Goal: Transaction & Acquisition: Subscribe to service/newsletter

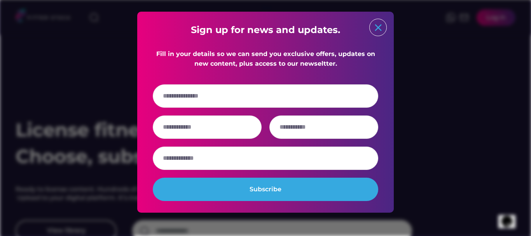
click at [382, 31] on text "close" at bounding box center [378, 28] width 12 height 12
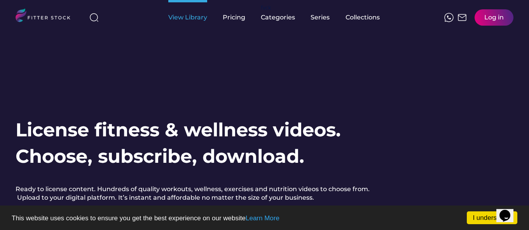
click at [184, 19] on div "View Library" at bounding box center [187, 17] width 39 height 9
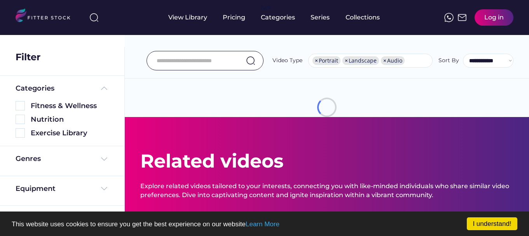
select select "**********"
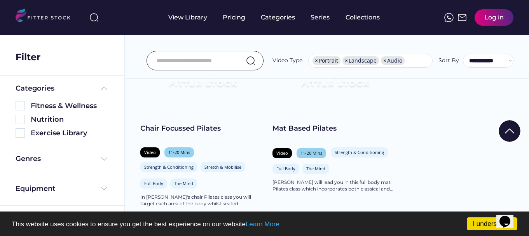
scroll to position [155, 0]
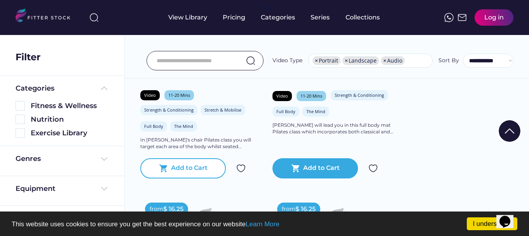
click at [190, 167] on div "Add to Cart" at bounding box center [189, 168] width 37 height 9
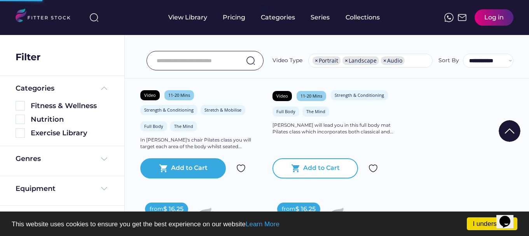
click at [307, 171] on div "Add to Cart" at bounding box center [321, 168] width 37 height 9
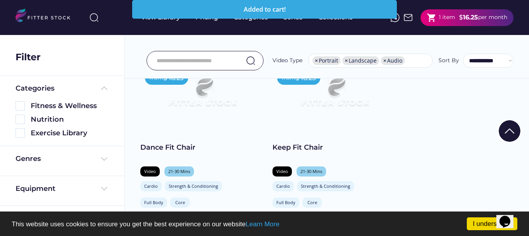
scroll to position [544, 0]
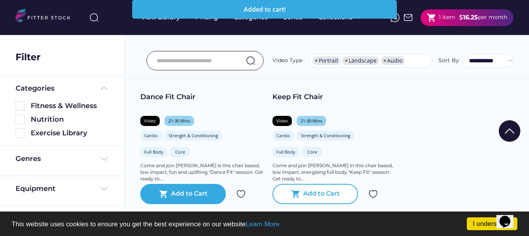
click at [316, 201] on div "shopping_cart Add to Cart" at bounding box center [315, 194] width 86 height 20
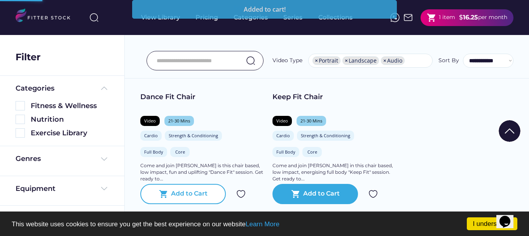
click at [163, 198] on text "shopping_cart" at bounding box center [163, 193] width 9 height 9
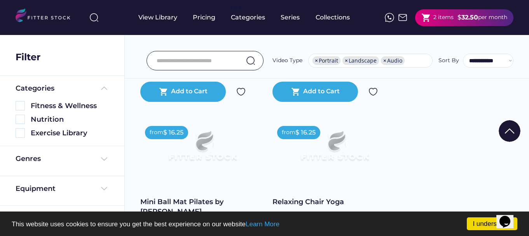
scroll to position [855, 0]
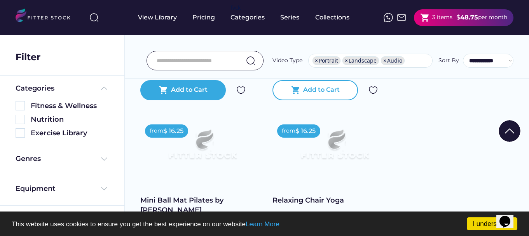
click at [310, 94] on div "Add to Cart" at bounding box center [321, 90] width 37 height 9
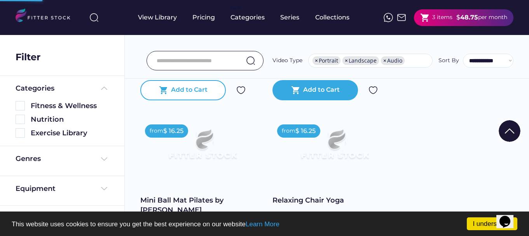
click at [190, 90] on div "Add to Cart" at bounding box center [189, 90] width 37 height 9
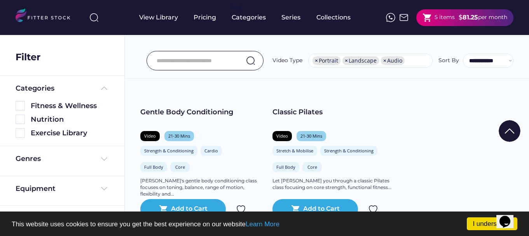
scroll to position [1361, 0]
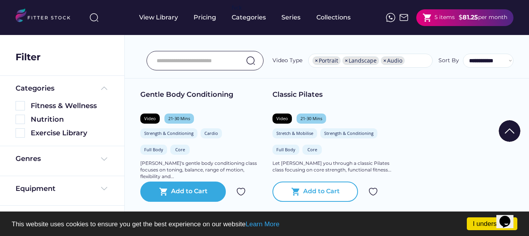
click at [322, 194] on div "Add to Cart" at bounding box center [321, 191] width 37 height 9
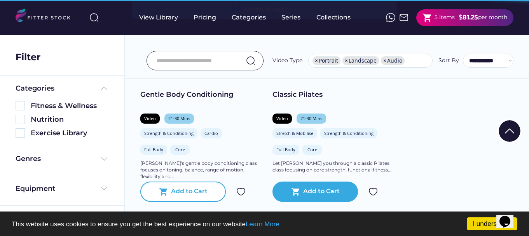
click at [190, 200] on div "shopping_cart Add to Cart" at bounding box center [183, 192] width 86 height 20
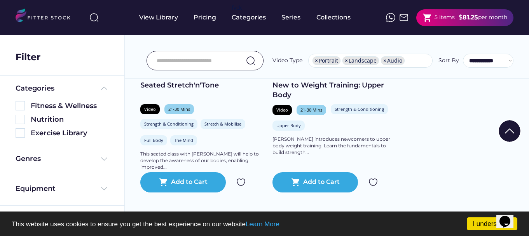
scroll to position [1633, 0]
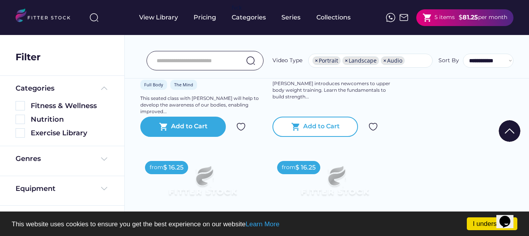
click at [327, 131] on div "Add to Cart" at bounding box center [321, 126] width 37 height 9
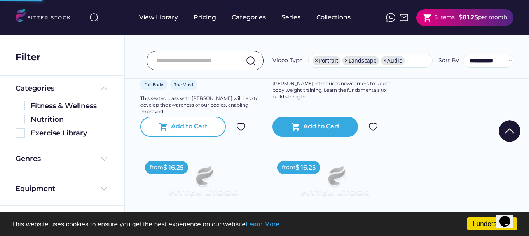
click at [180, 128] on div "Add to Cart" at bounding box center [189, 126] width 37 height 9
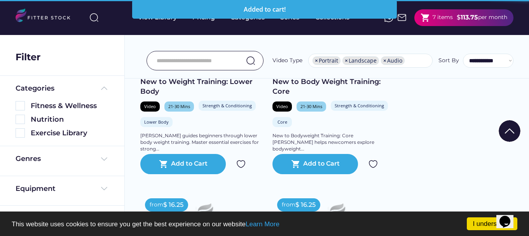
scroll to position [1788, 0]
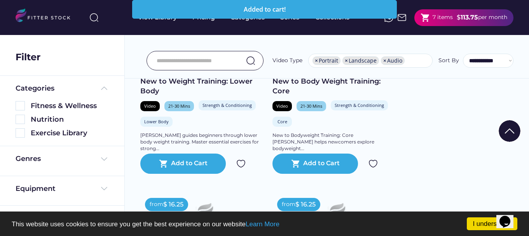
click at [199, 161] on div "Add to Cart" at bounding box center [189, 163] width 37 height 9
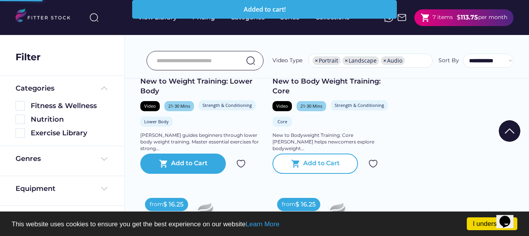
click at [319, 162] on div "Add to Cart" at bounding box center [321, 163] width 37 height 9
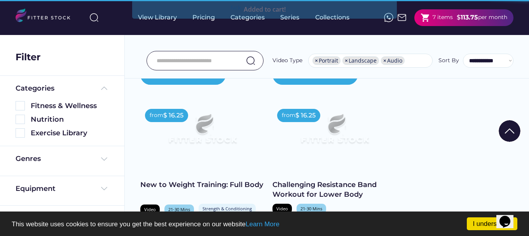
scroll to position [1944, 0]
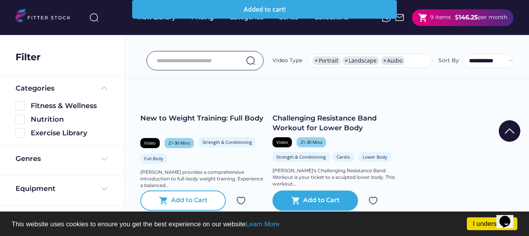
click at [205, 202] on div "Add to Cart" at bounding box center [189, 200] width 37 height 9
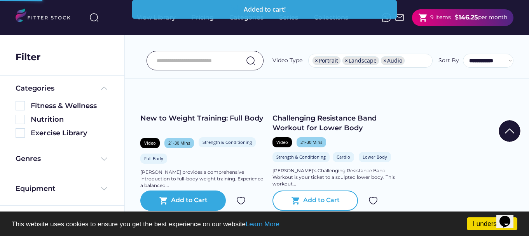
click at [311, 200] on div "Add to Cart" at bounding box center [321, 200] width 37 height 9
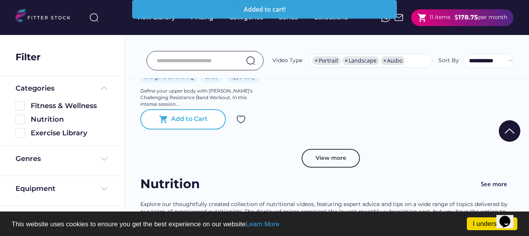
click at [183, 121] on div "Add to Cart" at bounding box center [189, 119] width 37 height 9
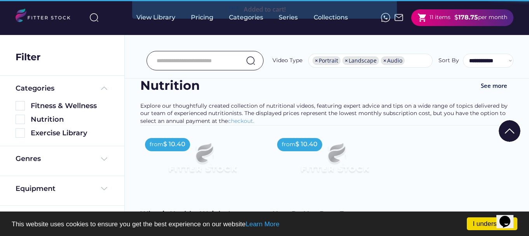
scroll to position [2410, 0]
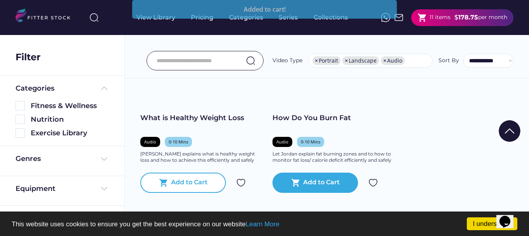
click at [191, 175] on div "shopping_cart Add to Cart" at bounding box center [183, 183] width 86 height 20
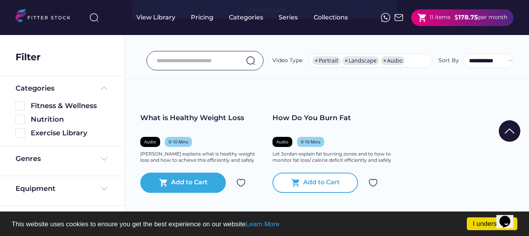
click at [323, 181] on div "Add to Cart" at bounding box center [321, 182] width 37 height 9
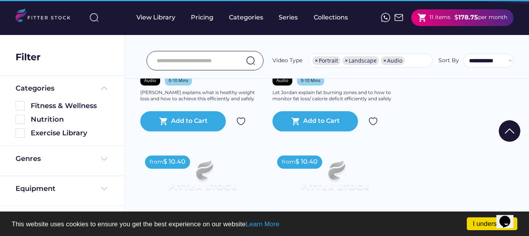
scroll to position [2566, 0]
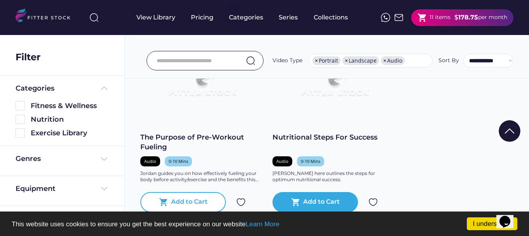
click at [206, 200] on div "Add to Cart" at bounding box center [189, 201] width 37 height 9
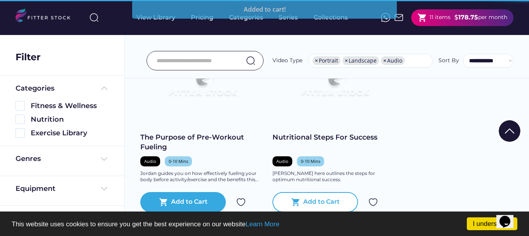
click at [318, 200] on div "Add to Cart" at bounding box center [321, 201] width 37 height 9
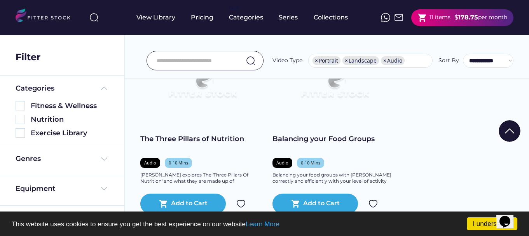
scroll to position [2760, 0]
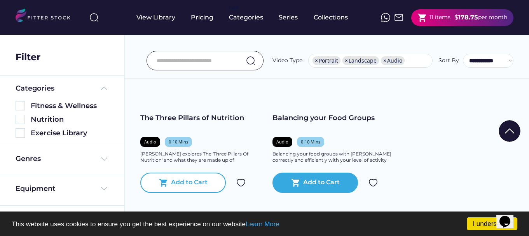
click at [210, 183] on div "shopping_cart Add to Cart" at bounding box center [183, 183] width 86 height 20
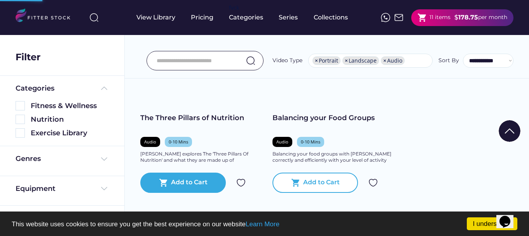
click at [311, 181] on div "Add to Cart" at bounding box center [321, 182] width 37 height 9
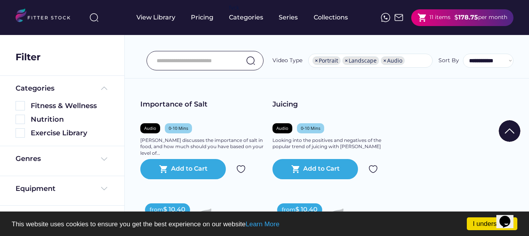
scroll to position [2993, 0]
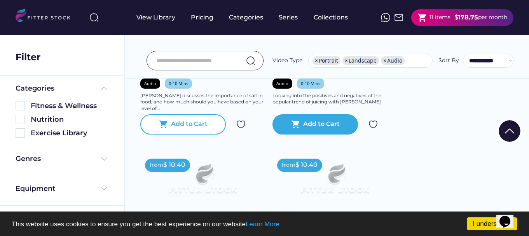
click at [201, 124] on div "Add to Cart" at bounding box center [189, 124] width 37 height 9
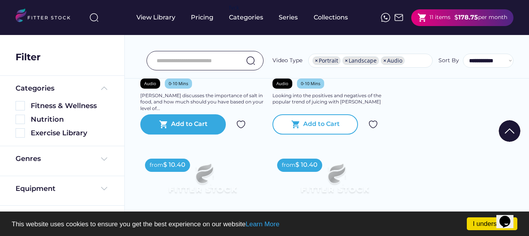
click at [319, 124] on div "Add to Cart" at bounding box center [321, 124] width 37 height 9
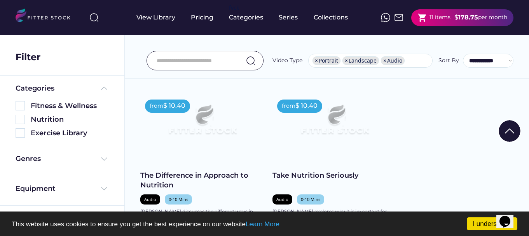
scroll to position [3110, 0]
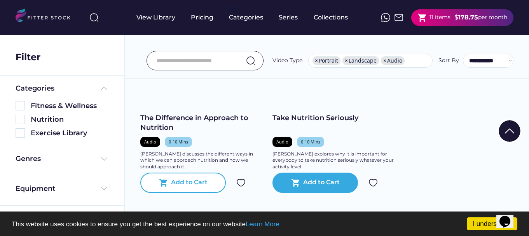
click at [204, 181] on div "Add to Cart" at bounding box center [189, 182] width 37 height 9
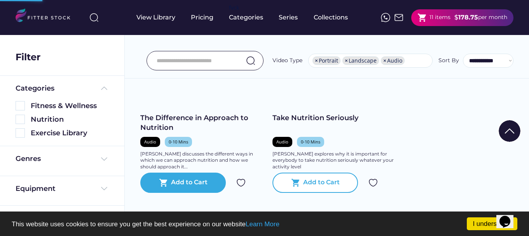
click at [311, 182] on div "Add to Cart" at bounding box center [321, 182] width 37 height 9
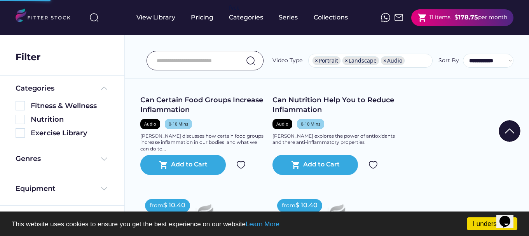
scroll to position [3304, 0]
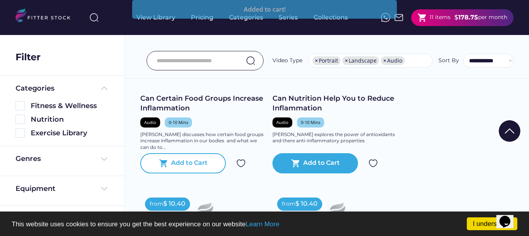
click at [201, 163] on div "Add to Cart" at bounding box center [189, 163] width 37 height 9
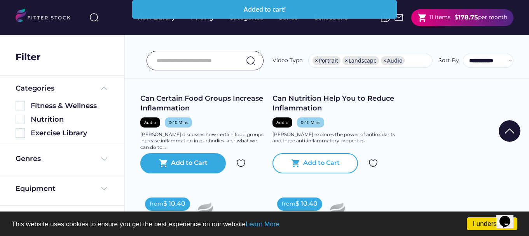
click at [317, 166] on div "Add to Cart" at bounding box center [321, 163] width 37 height 9
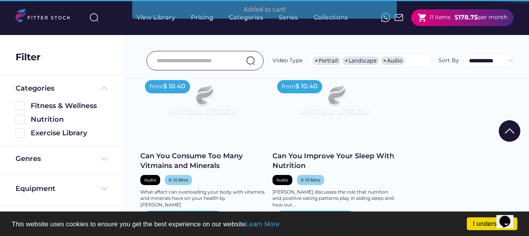
scroll to position [3460, 0]
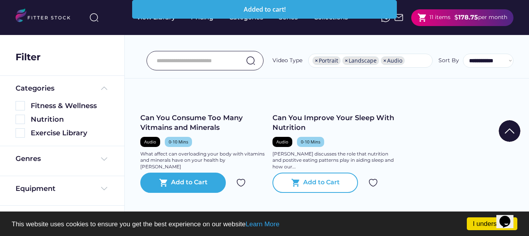
click at [326, 185] on div "Add to Cart" at bounding box center [321, 182] width 37 height 9
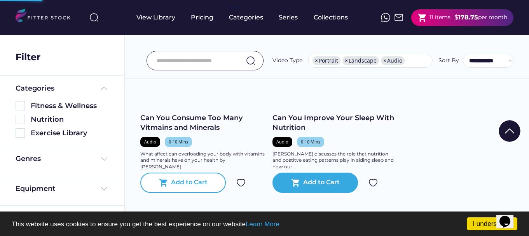
click at [180, 185] on div "Add to Cart" at bounding box center [189, 182] width 37 height 9
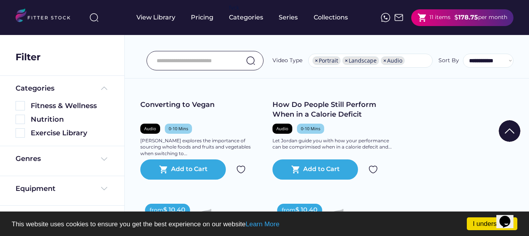
scroll to position [3693, 0]
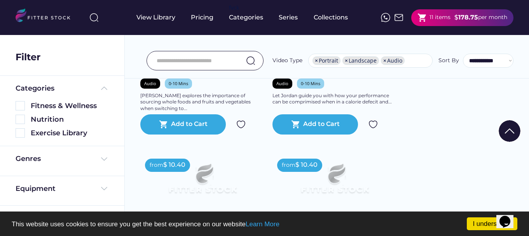
click at [319, 130] on div "shopping_cart Add to Cart" at bounding box center [315, 124] width 86 height 20
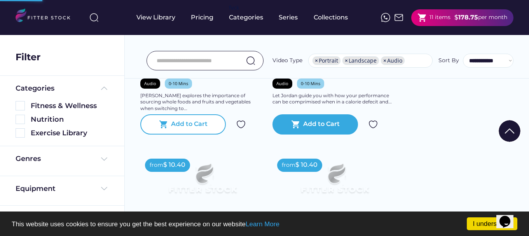
click at [176, 124] on div "Add to Cart" at bounding box center [189, 124] width 37 height 9
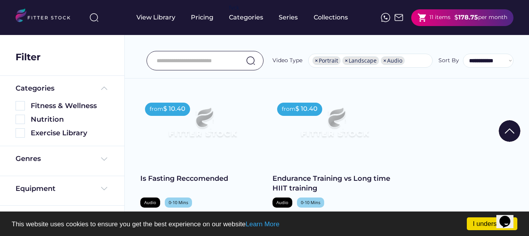
scroll to position [3848, 0]
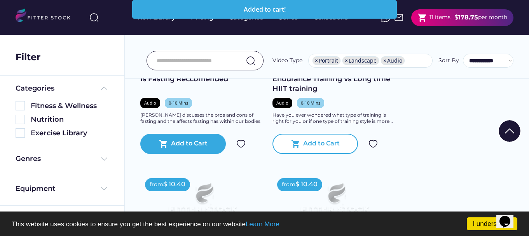
click at [314, 141] on div "Add to Cart" at bounding box center [321, 143] width 37 height 9
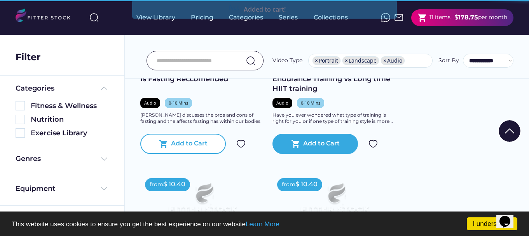
click at [196, 143] on div "Add to Cart" at bounding box center [189, 143] width 37 height 9
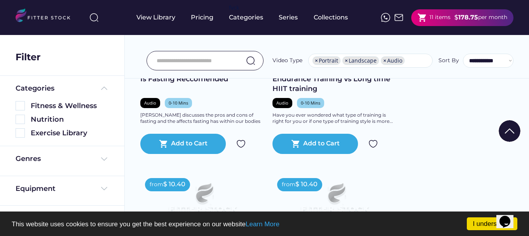
scroll to position [4004, 0]
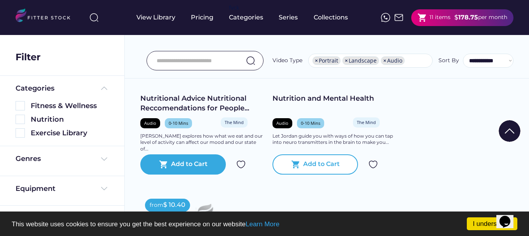
click at [322, 167] on div "Add to Cart" at bounding box center [321, 164] width 37 height 9
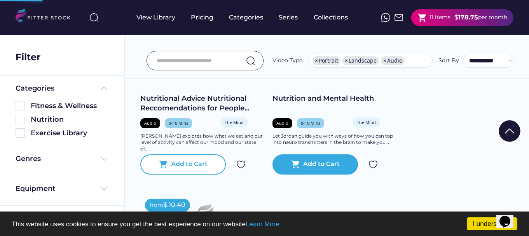
click at [190, 164] on div "Add to Cart" at bounding box center [189, 164] width 37 height 9
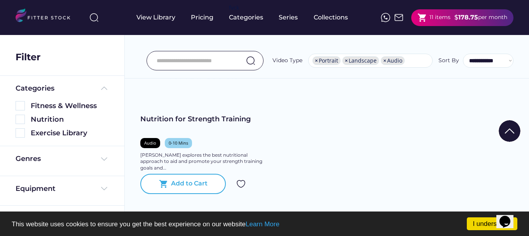
click at [182, 176] on div "shopping_cart Add to Cart" at bounding box center [183, 184] width 86 height 20
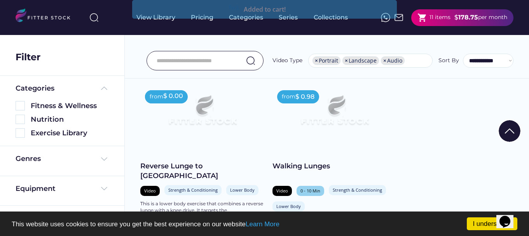
scroll to position [4509, 0]
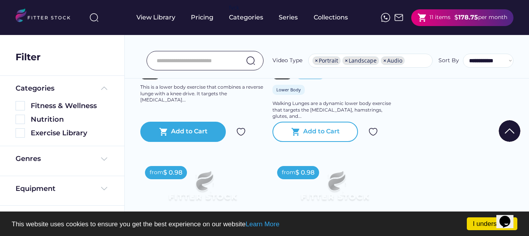
click at [310, 136] on div "Add to Cart" at bounding box center [321, 131] width 37 height 9
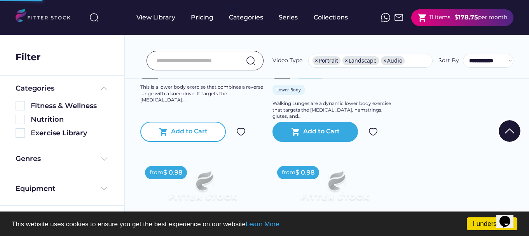
click at [198, 136] on div "Add to Cart" at bounding box center [189, 131] width 37 height 9
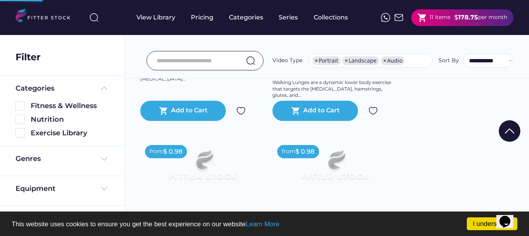
scroll to position [4665, 0]
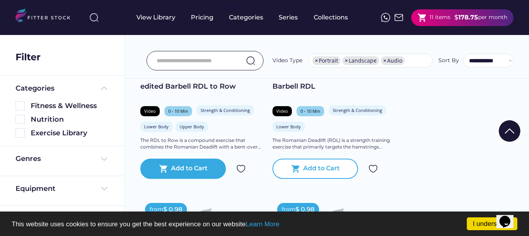
click at [308, 173] on div "Add to Cart" at bounding box center [321, 168] width 37 height 9
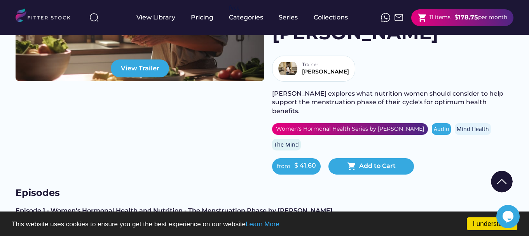
scroll to position [194, 0]
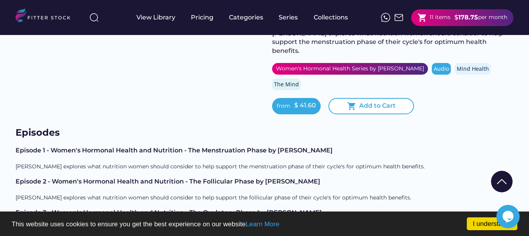
click at [362, 101] on div "Add to Cart" at bounding box center [377, 105] width 37 height 9
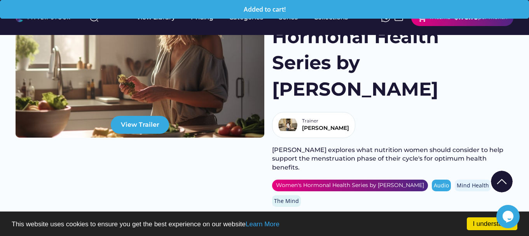
scroll to position [0, 0]
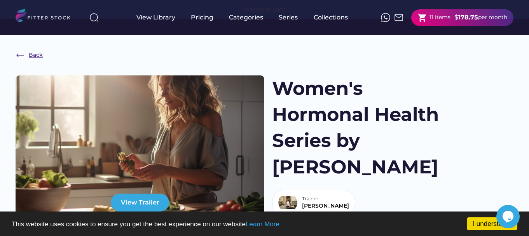
click at [35, 55] on div "Back" at bounding box center [36, 55] width 14 height 8
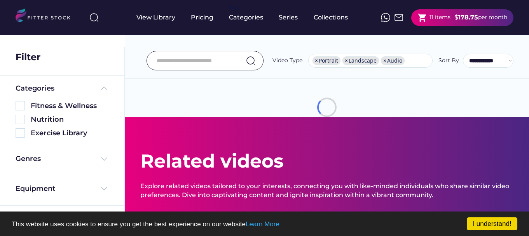
select select "**********"
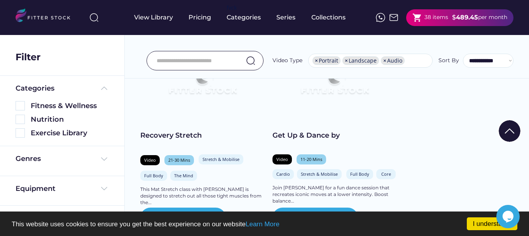
scroll to position [1244, 0]
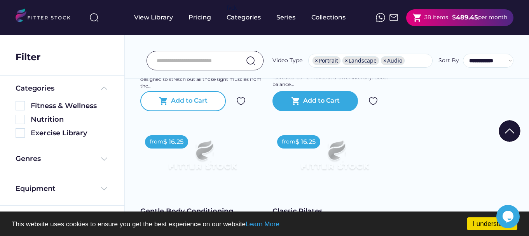
click at [196, 104] on div "Add to Cart" at bounding box center [189, 100] width 37 height 9
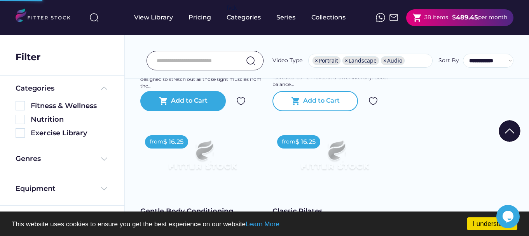
click at [323, 104] on div "Add to Cart" at bounding box center [321, 100] width 37 height 9
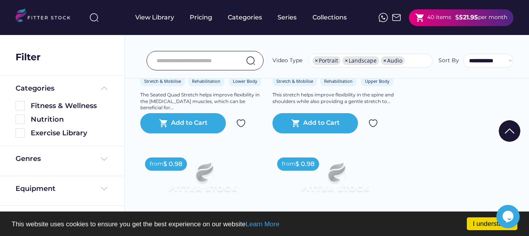
scroll to position [5326, 0]
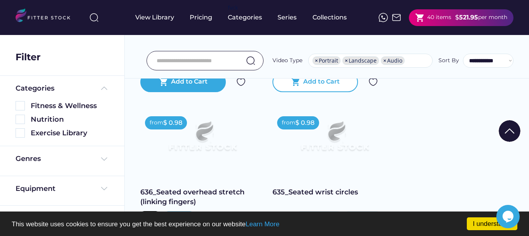
click at [313, 87] on div "Add to Cart" at bounding box center [321, 81] width 37 height 9
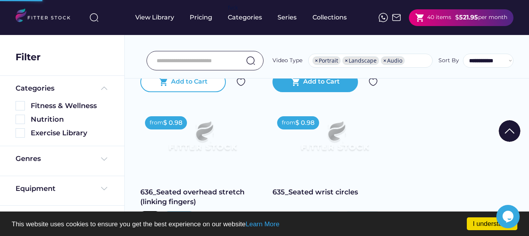
click at [183, 87] on div "Add to Cart" at bounding box center [189, 81] width 37 height 9
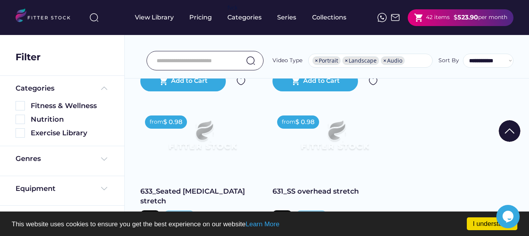
scroll to position [5520, 0]
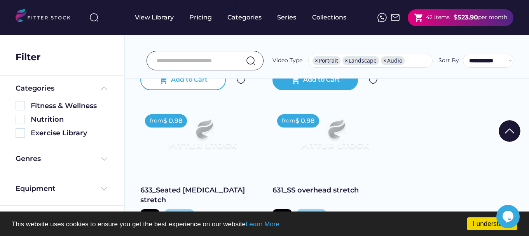
click at [192, 83] on div "Add to Cart" at bounding box center [189, 79] width 37 height 9
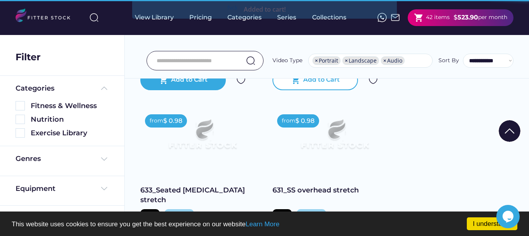
click at [312, 85] on div "Add to Cart" at bounding box center [321, 79] width 37 height 9
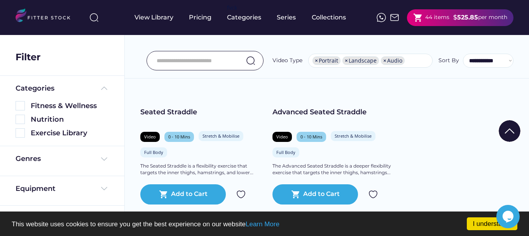
scroll to position [5986, 0]
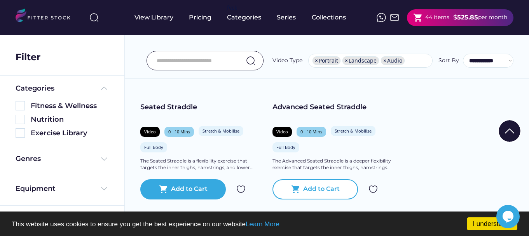
click at [308, 193] on div "Add to Cart" at bounding box center [321, 189] width 37 height 9
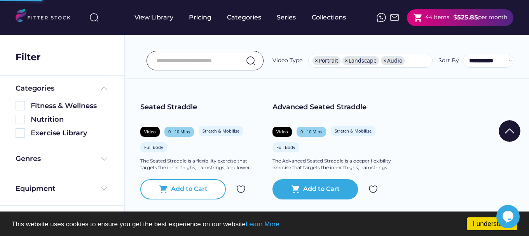
click at [194, 192] on div "Add to Cart" at bounding box center [189, 189] width 37 height 9
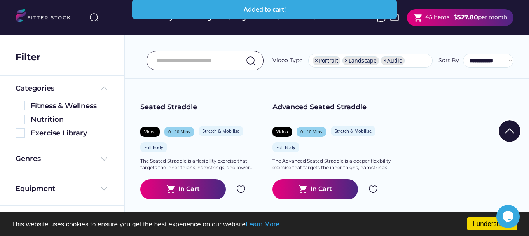
click at [432, 17] on div "46 items" at bounding box center [437, 18] width 24 height 8
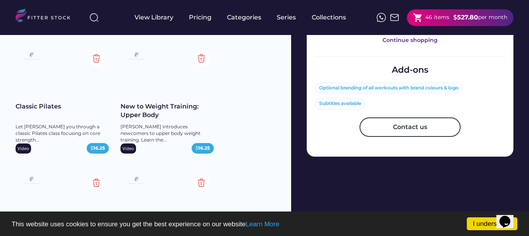
scroll to position [389, 0]
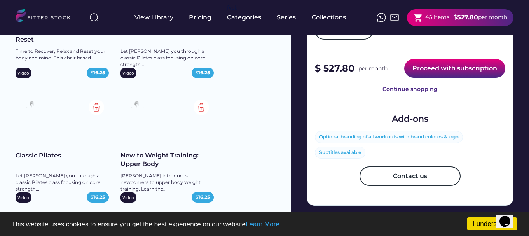
click at [446, 68] on button "Proceed with subscription" at bounding box center [454, 68] width 101 height 19
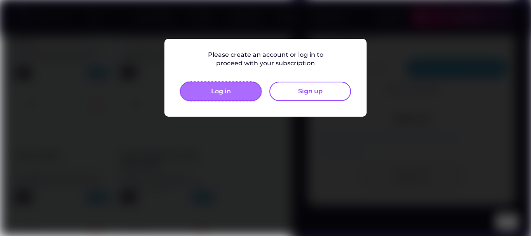
click at [226, 94] on button "Log in" at bounding box center [221, 91] width 82 height 19
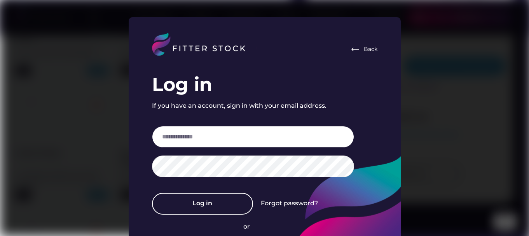
scroll to position [466, 0]
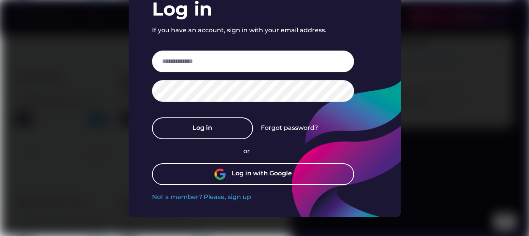
click at [241, 176] on div "Log in with Google" at bounding box center [262, 174] width 60 height 10
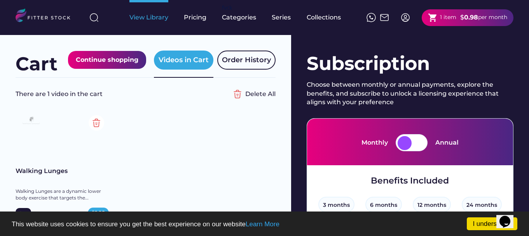
click at [143, 20] on div "View Library" at bounding box center [148, 17] width 39 height 9
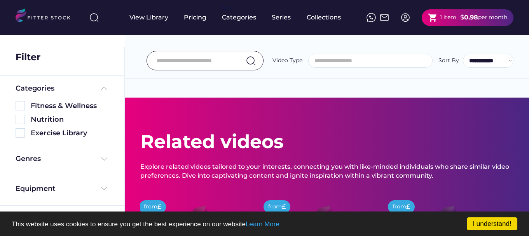
select select
select select "**********"
click at [485, 229] on link "I understand!" at bounding box center [492, 223] width 51 height 13
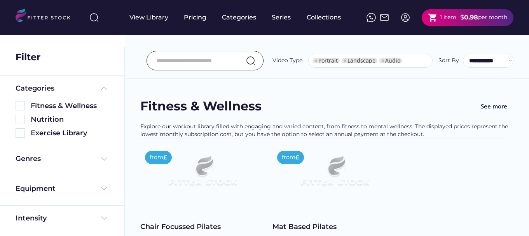
select select "**********"
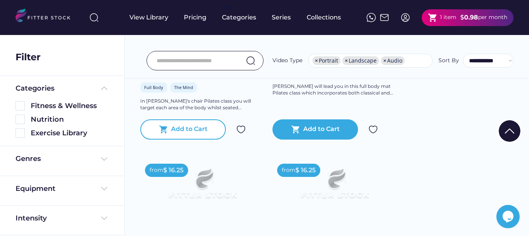
click at [187, 134] on div "Add to Cart" at bounding box center [189, 129] width 37 height 9
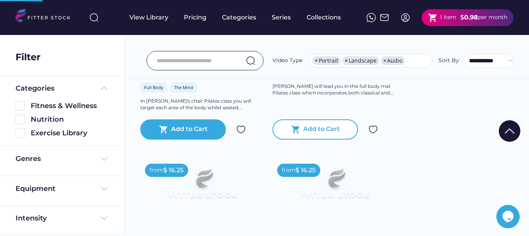
click at [300, 132] on div "shopping_cart Add to Cart" at bounding box center [315, 129] width 86 height 20
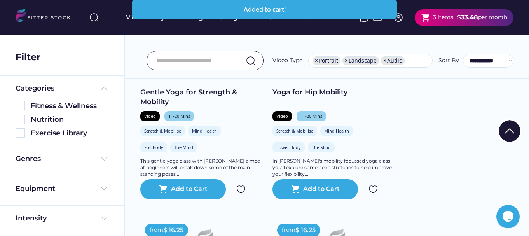
scroll to position [350, 0]
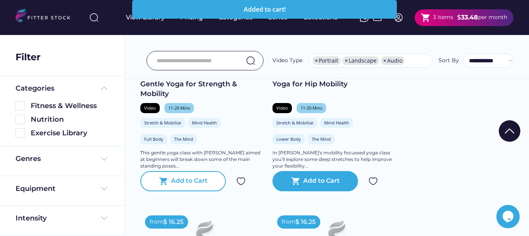
click at [193, 175] on div "shopping_cart Add to Cart" at bounding box center [183, 181] width 86 height 20
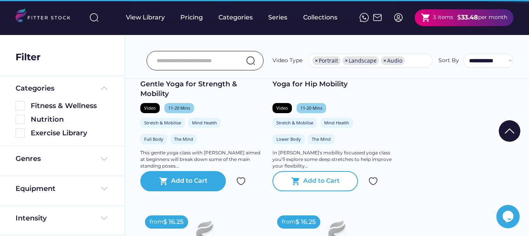
click at [310, 186] on div "Add to Cart" at bounding box center [321, 180] width 37 height 9
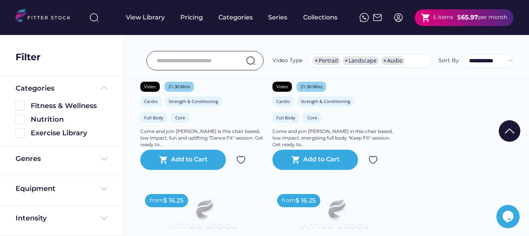
scroll to position [622, 0]
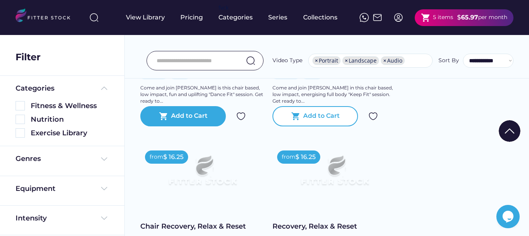
click at [307, 118] on div "Add to Cart" at bounding box center [321, 116] width 37 height 9
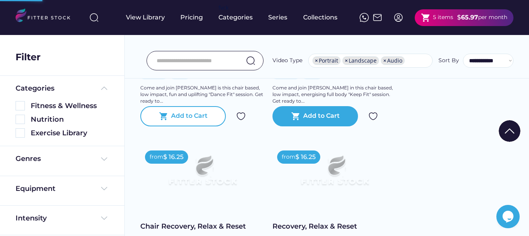
click at [184, 117] on div "Add to Cart" at bounding box center [189, 116] width 37 height 9
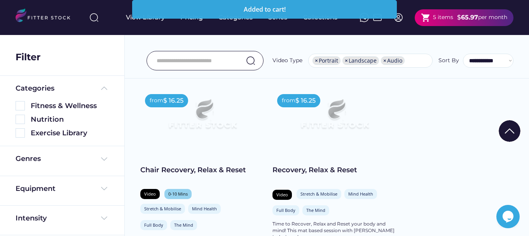
scroll to position [739, 0]
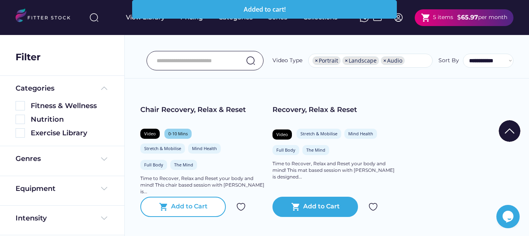
click at [204, 206] on div "Add to Cart" at bounding box center [189, 206] width 37 height 9
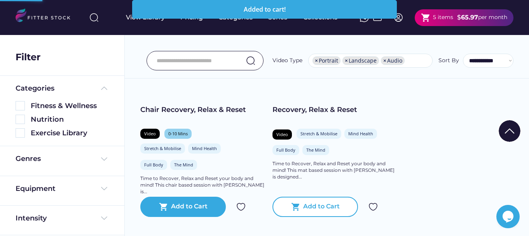
click at [313, 207] on div "Add to Cart" at bounding box center [321, 206] width 37 height 9
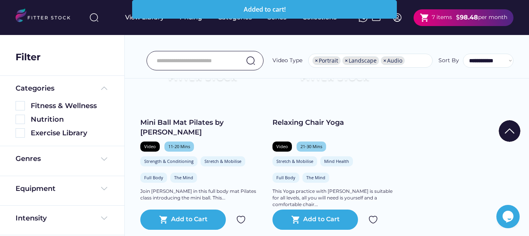
scroll to position [1011, 0]
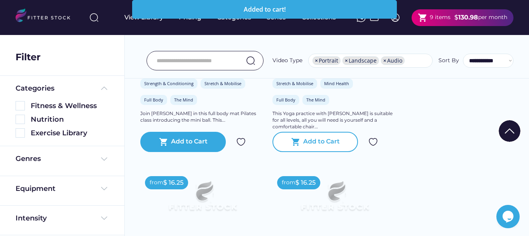
click at [306, 151] on div "shopping_cart Add to Cart" at bounding box center [315, 142] width 86 height 20
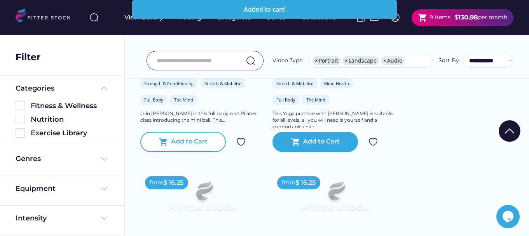
click at [177, 146] on div "Add to Cart" at bounding box center [189, 141] width 37 height 9
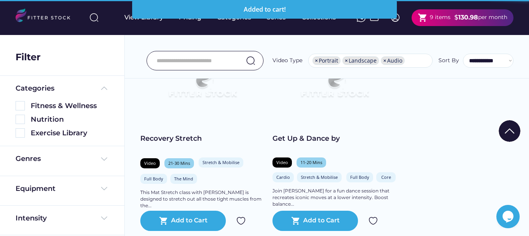
scroll to position [1127, 0]
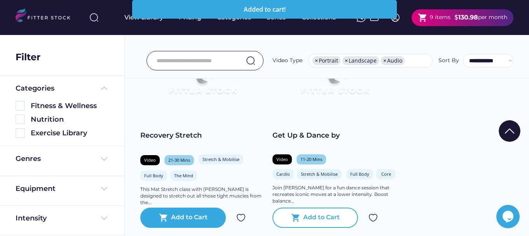
click at [317, 214] on div "Add to Cart" at bounding box center [321, 217] width 37 height 9
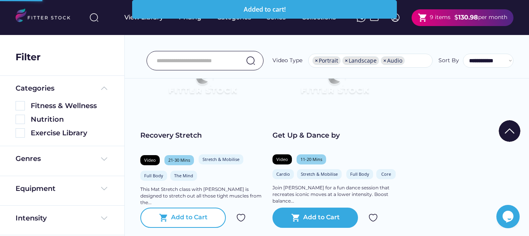
click at [185, 218] on div "Add to Cart" at bounding box center [189, 217] width 37 height 9
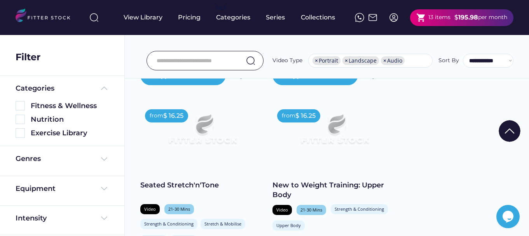
scroll to position [1438, 0]
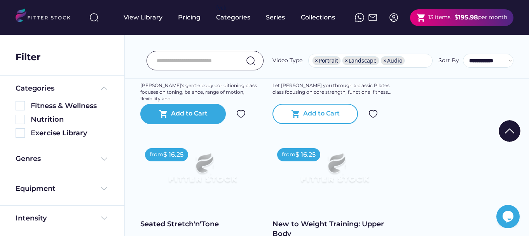
click at [313, 118] on div "Add to Cart" at bounding box center [321, 113] width 37 height 9
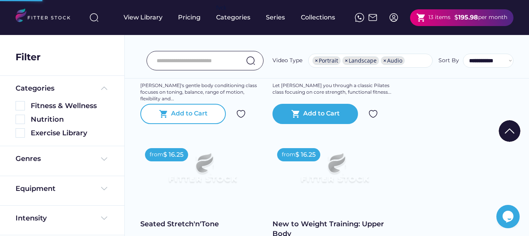
click at [199, 118] on div "Add to Cart" at bounding box center [189, 113] width 37 height 9
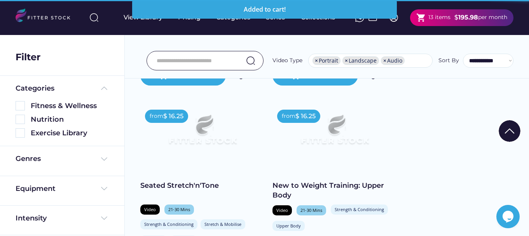
scroll to position [1555, 0]
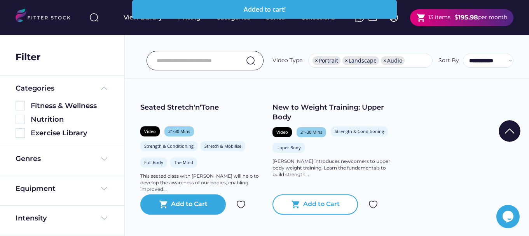
click at [319, 204] on div "Add to Cart" at bounding box center [321, 204] width 37 height 9
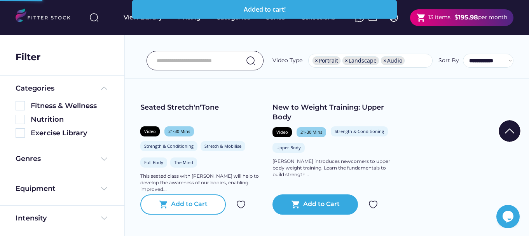
click at [197, 204] on div "Add to Cart" at bounding box center [189, 204] width 37 height 9
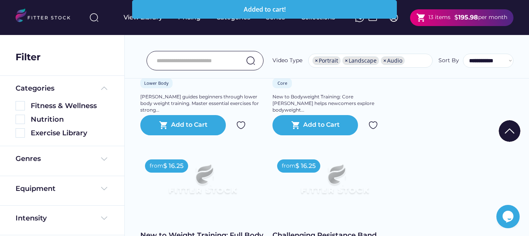
scroll to position [1788, 0]
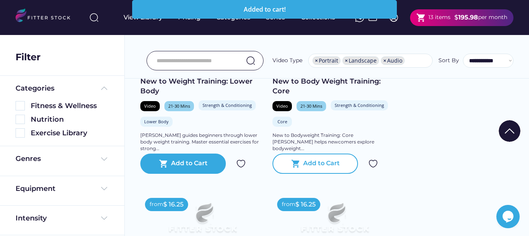
click at [315, 161] on div "Add to Cart" at bounding box center [321, 163] width 37 height 9
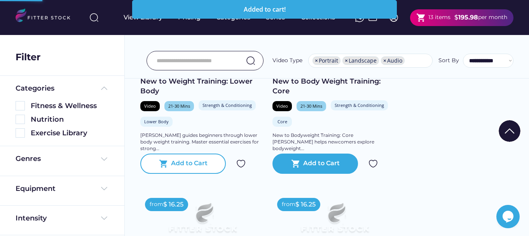
click at [184, 162] on div "Add to Cart" at bounding box center [189, 163] width 37 height 9
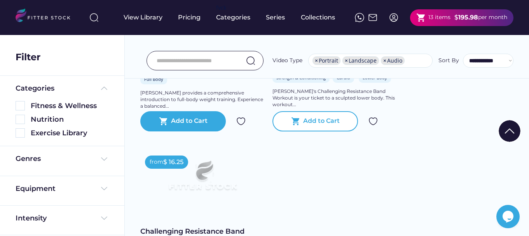
scroll to position [2021, 0]
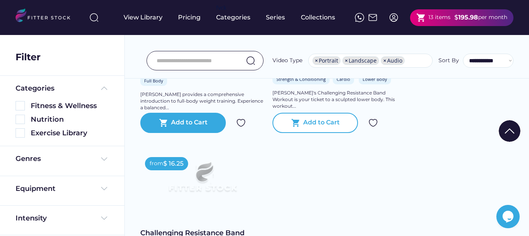
click at [309, 128] on div "shopping_cart Add to Cart" at bounding box center [315, 123] width 86 height 20
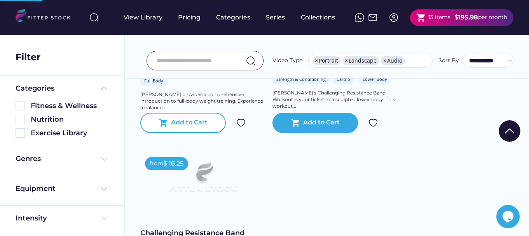
click at [182, 127] on div "Add to Cart" at bounding box center [189, 122] width 37 height 9
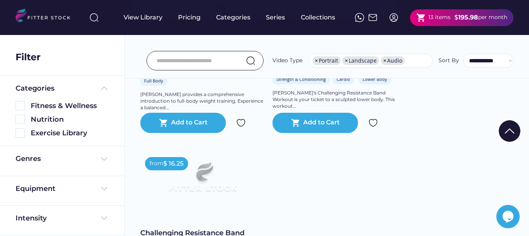
scroll to position [2138, 0]
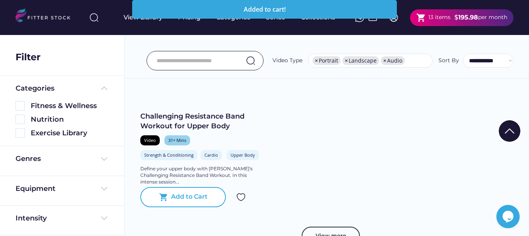
click at [189, 197] on div "Add to Cart" at bounding box center [189, 196] width 37 height 9
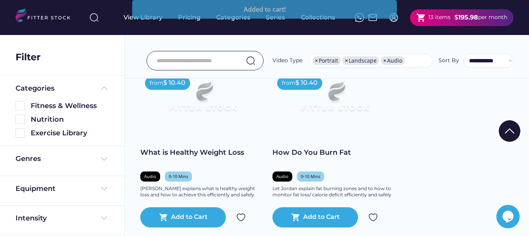
scroll to position [2449, 0]
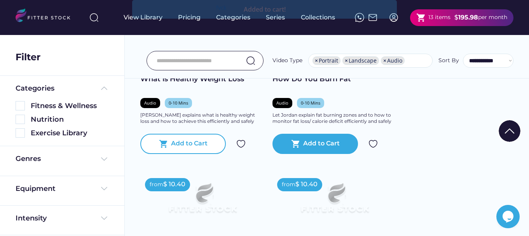
click at [194, 145] on div "Add to Cart" at bounding box center [189, 143] width 37 height 9
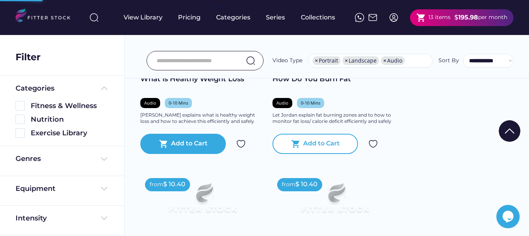
click at [303, 141] on div "Add to Cart" at bounding box center [321, 143] width 37 height 9
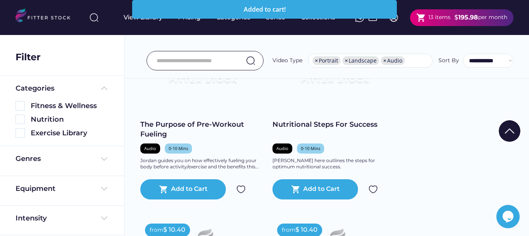
scroll to position [2643, 0]
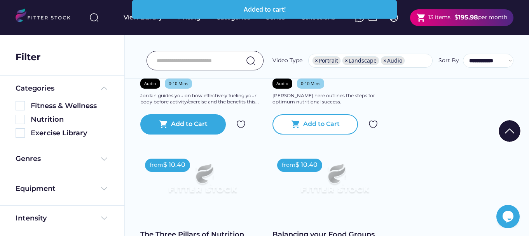
click at [313, 129] on div "Add to Cart" at bounding box center [321, 124] width 37 height 9
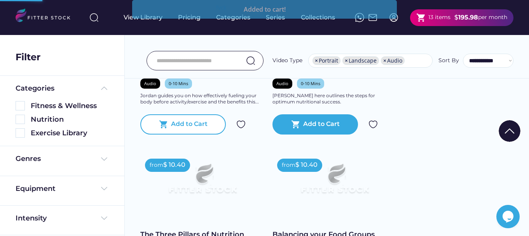
click at [183, 129] on div "shopping_cart Add to Cart" at bounding box center [183, 124] width 86 height 20
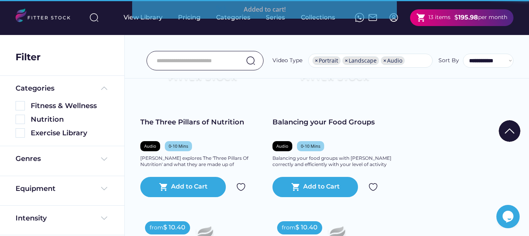
scroll to position [2760, 0]
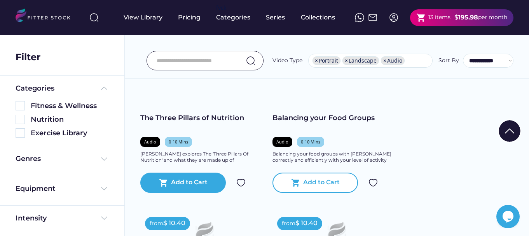
click at [325, 183] on div "Add to Cart" at bounding box center [321, 182] width 37 height 9
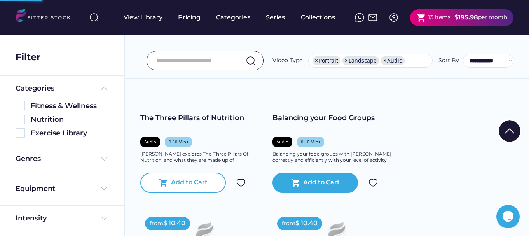
click at [185, 178] on div "Add to Cart" at bounding box center [189, 182] width 37 height 9
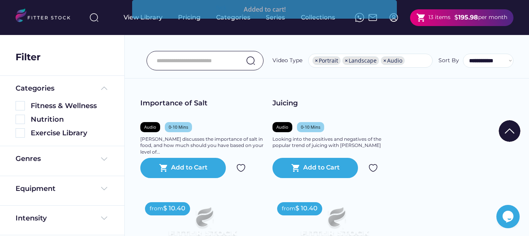
scroll to position [2954, 0]
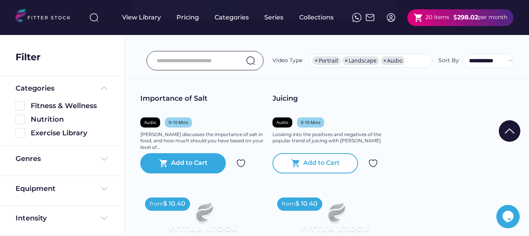
click at [312, 163] on div "Add to Cart" at bounding box center [321, 163] width 37 height 9
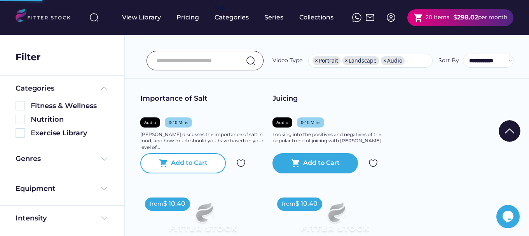
click at [186, 164] on div "Add to Cart" at bounding box center [189, 163] width 37 height 9
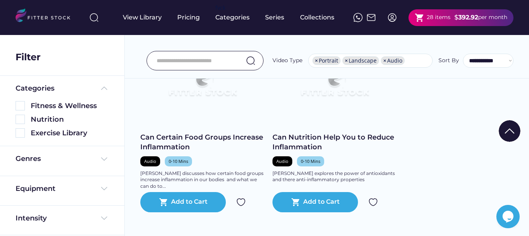
scroll to position [3382, 0]
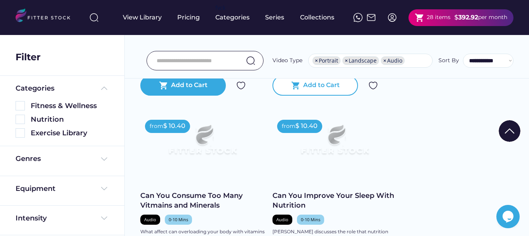
click at [313, 87] on div "Add to Cart" at bounding box center [321, 85] width 37 height 9
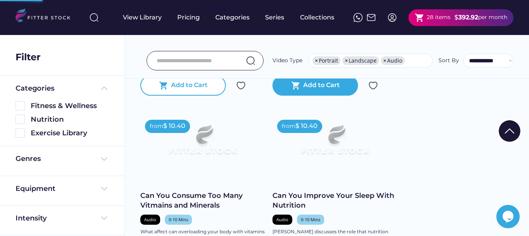
click at [198, 90] on div "Add to Cart" at bounding box center [189, 85] width 37 height 9
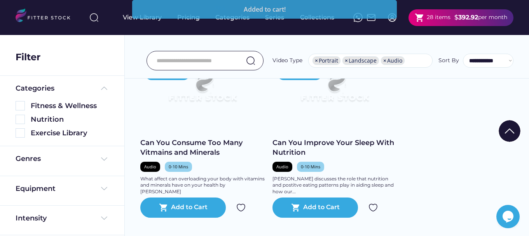
scroll to position [3499, 0]
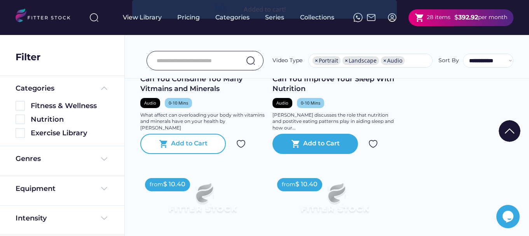
click at [191, 143] on div "Add to Cart" at bounding box center [189, 143] width 37 height 9
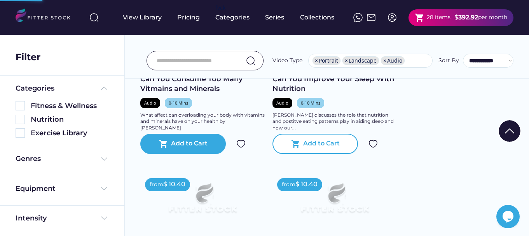
click at [339, 138] on div "shopping_cart Add to Cart" at bounding box center [315, 144] width 86 height 20
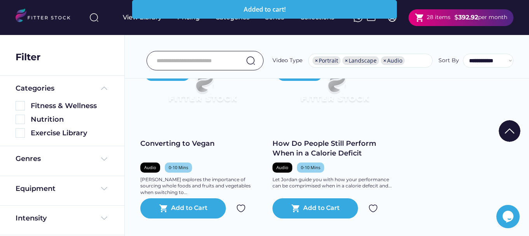
scroll to position [3654, 0]
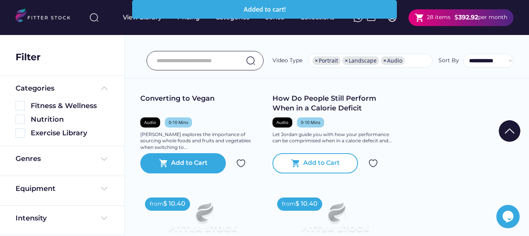
click at [320, 164] on div "Add to Cart" at bounding box center [321, 163] width 37 height 9
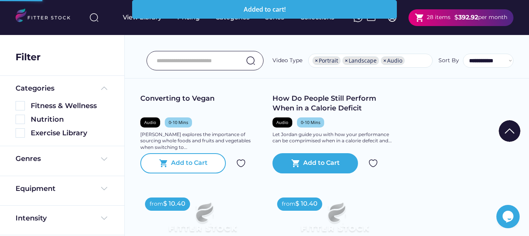
click at [203, 162] on div "Add to Cart" at bounding box center [189, 163] width 37 height 9
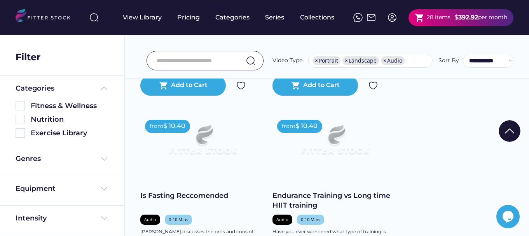
scroll to position [3848, 0]
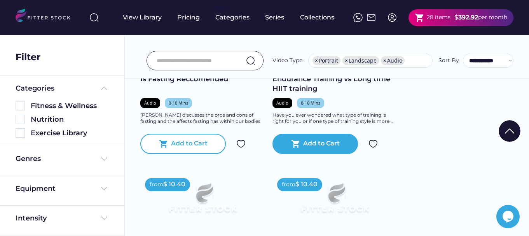
click at [187, 142] on div "Add to Cart" at bounding box center [189, 143] width 37 height 9
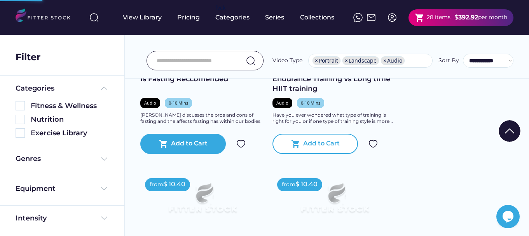
click at [299, 140] on text "shopping_cart" at bounding box center [295, 143] width 9 height 9
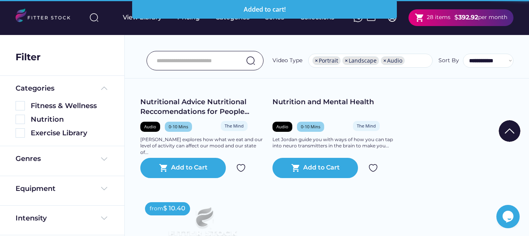
scroll to position [4004, 0]
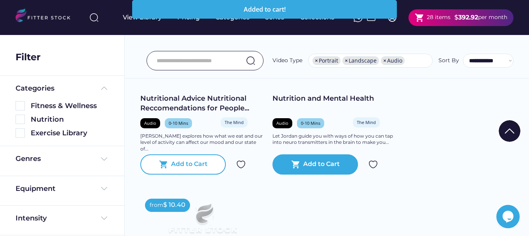
click at [198, 170] on div "shopping_cart Add to Cart" at bounding box center [183, 164] width 86 height 20
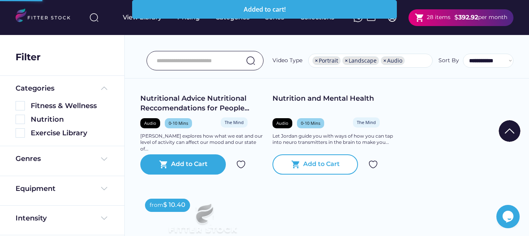
click at [314, 160] on div "Add to Cart" at bounding box center [321, 164] width 37 height 9
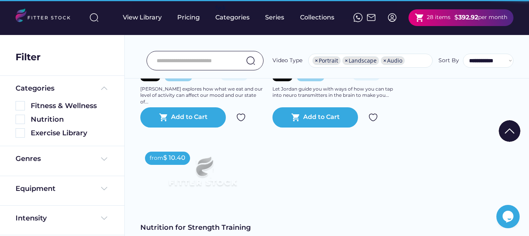
scroll to position [4120, 0]
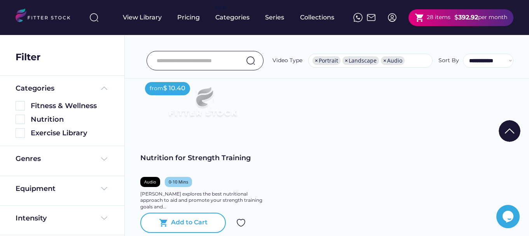
click at [193, 220] on div "Add to Cart" at bounding box center [189, 222] width 37 height 9
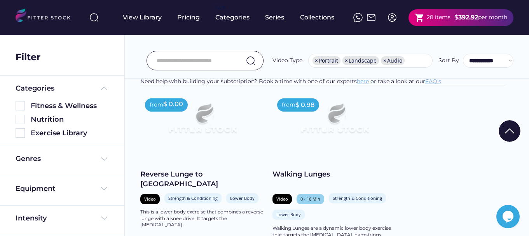
scroll to position [4431, 0]
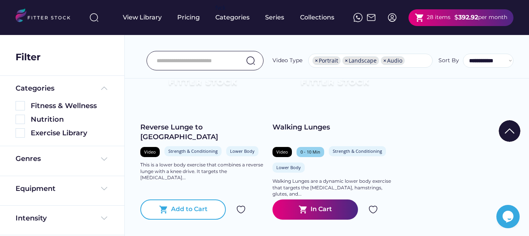
click at [199, 214] on div "Add to Cart" at bounding box center [189, 209] width 37 height 9
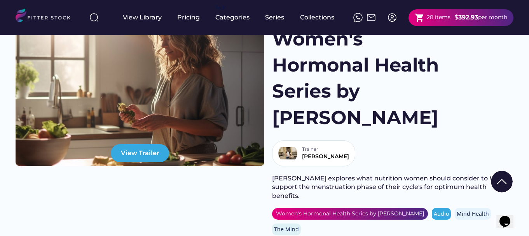
scroll to position [78, 0]
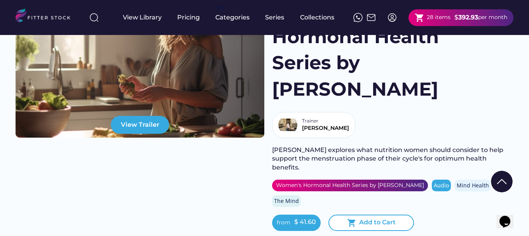
click at [367, 218] on div "Add to Cart" at bounding box center [377, 222] width 37 height 9
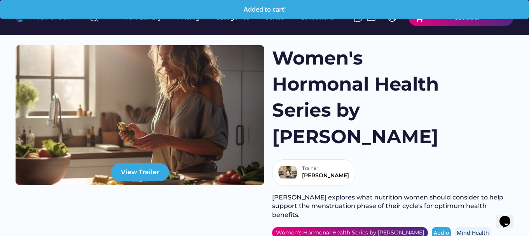
scroll to position [0, 0]
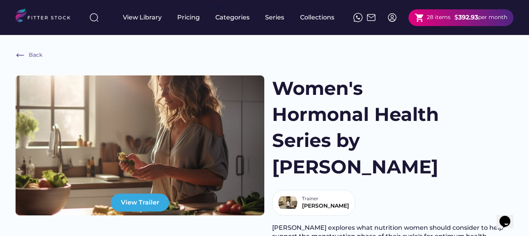
click at [430, 19] on div "28 items" at bounding box center [439, 18] width 24 height 8
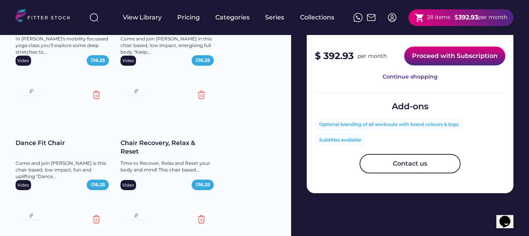
click at [443, 54] on button "Proceed with Subscription" at bounding box center [454, 56] width 101 height 19
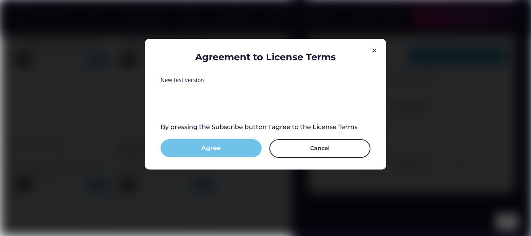
click at [209, 149] on button "Agree" at bounding box center [211, 148] width 101 height 18
click at [213, 147] on button "Subscribe" at bounding box center [211, 148] width 101 height 18
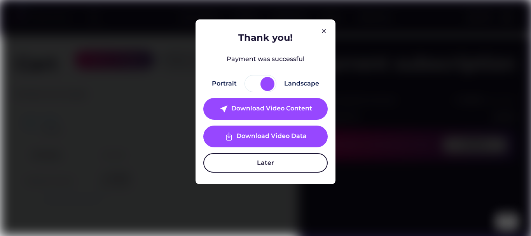
click at [264, 164] on button "Later" at bounding box center [265, 162] width 124 height 19
